Goal: Task Accomplishment & Management: Manage account settings

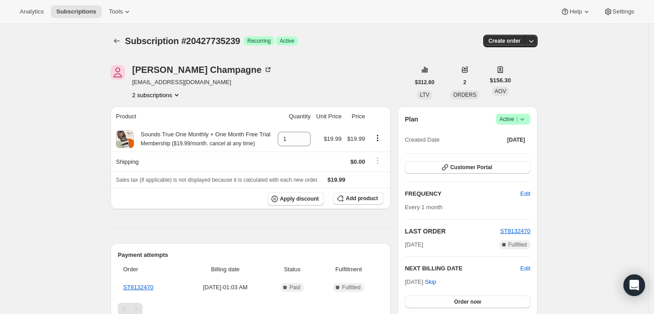
click at [527, 116] on icon at bounding box center [522, 119] width 9 height 9
click at [521, 150] on span "Cancel subscription" at bounding box center [516, 151] width 51 height 7
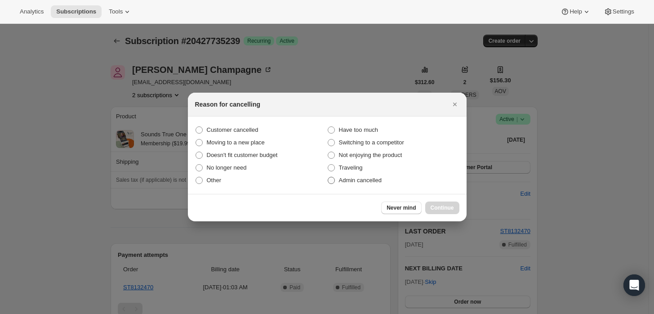
click at [353, 183] on span "Admin cancelled" at bounding box center [360, 180] width 43 height 7
click at [328, 177] on input "Admin cancelled" at bounding box center [328, 177] width 0 height 0
radio input "true"
click at [440, 213] on button "Continue" at bounding box center [442, 207] width 34 height 13
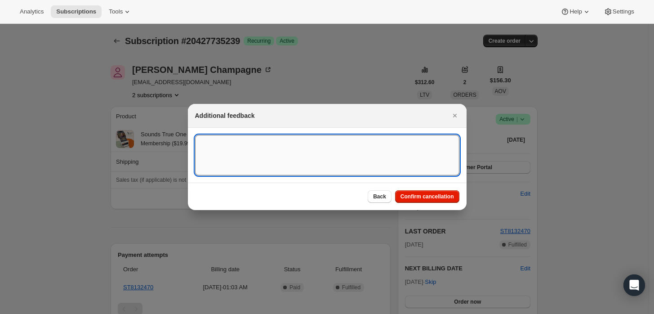
click at [368, 162] on textarea ":rbj:" at bounding box center [327, 155] width 264 height 40
type textarea "Duplicate membership"
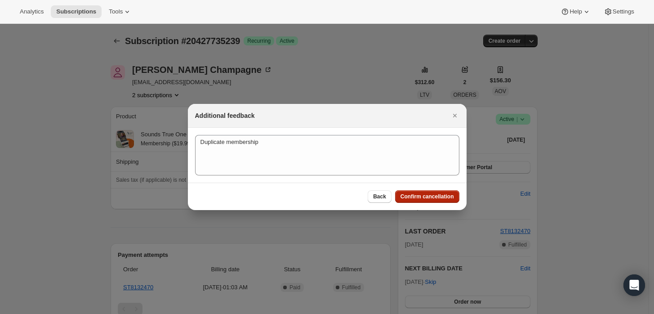
click at [416, 192] on button "Confirm cancellation" at bounding box center [427, 196] width 64 height 13
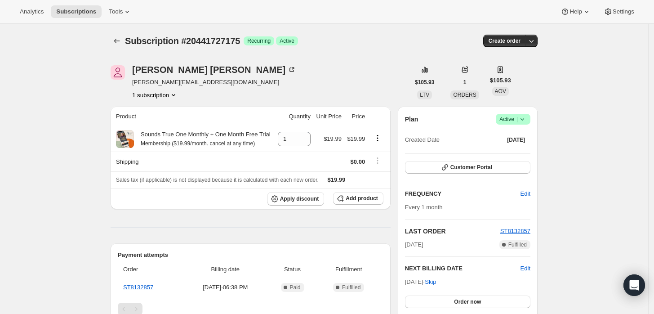
click at [522, 125] on div "Plan Success Active | Created Date [DATE]" at bounding box center [467, 130] width 125 height 32
click at [523, 122] on icon at bounding box center [522, 119] width 9 height 9
click at [514, 148] on span "Cancel subscription" at bounding box center [516, 151] width 51 height 7
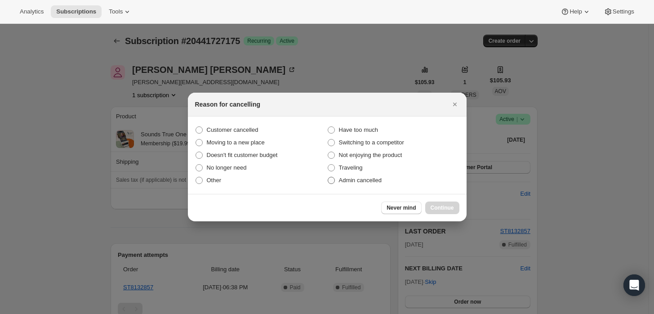
click at [361, 174] on label "Admin cancelled" at bounding box center [393, 180] width 132 height 13
click at [328, 177] on input "Admin cancelled" at bounding box center [328, 177] width 0 height 0
radio input "true"
click at [428, 207] on button "Continue" at bounding box center [442, 207] width 34 height 13
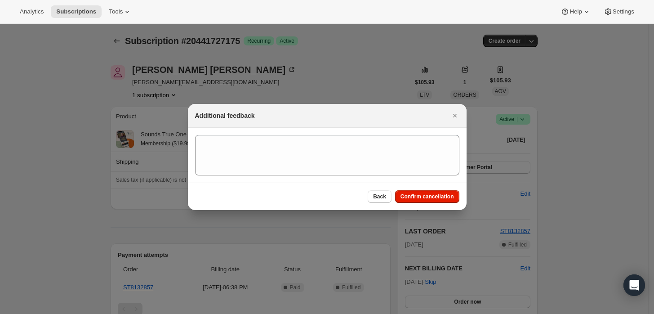
click at [413, 178] on section ":rbj:" at bounding box center [327, 155] width 279 height 55
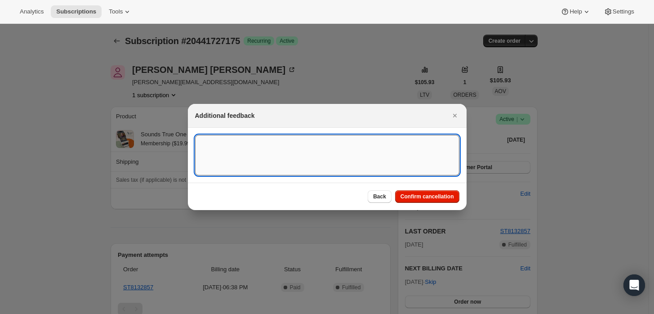
click at [373, 138] on textarea ":rbj:" at bounding box center [327, 155] width 264 height 40
type textarea "Customer cancelled initial order."
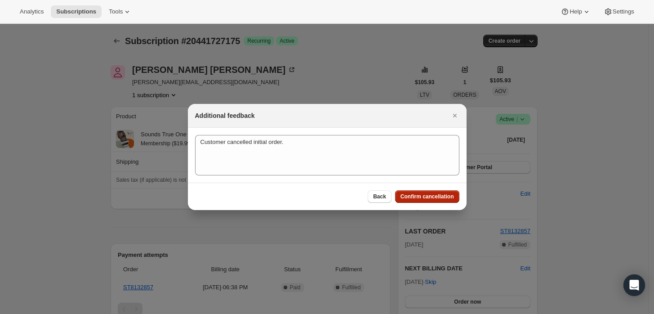
click at [429, 200] on span "Confirm cancellation" at bounding box center [426, 196] width 53 height 7
